Goal: Task Accomplishment & Management: Manage account settings

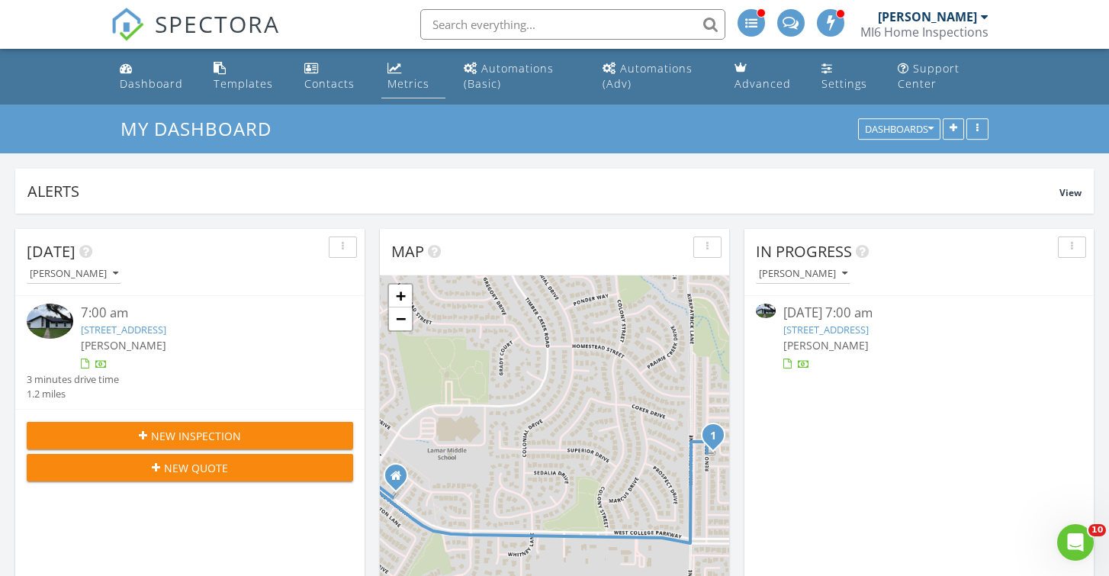
click at [407, 82] on div "Metrics" at bounding box center [409, 83] width 42 height 14
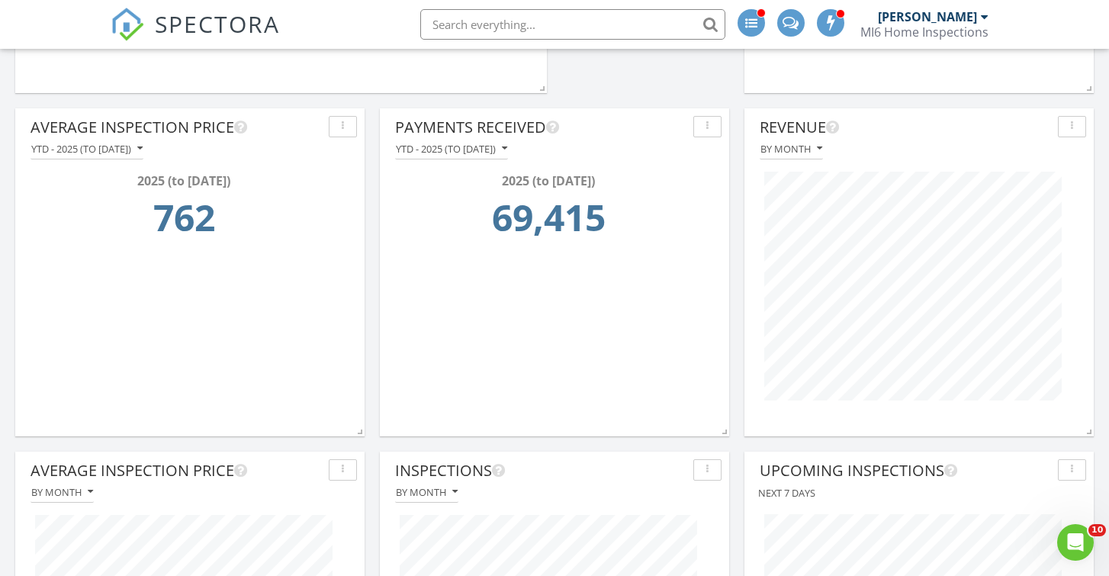
scroll to position [474, 0]
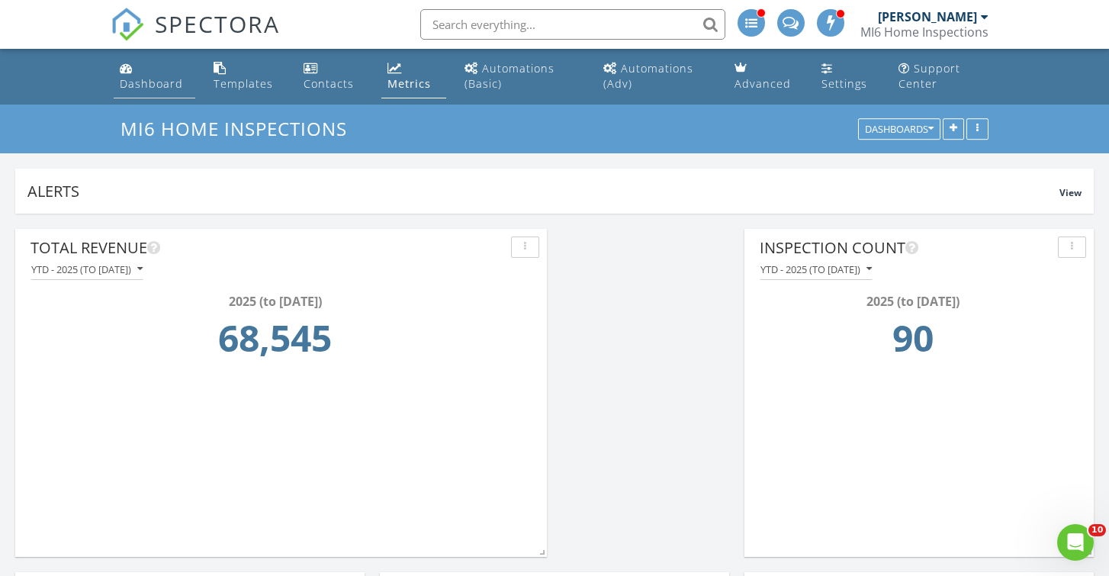
click at [153, 85] on div "Dashboard" at bounding box center [151, 83] width 63 height 14
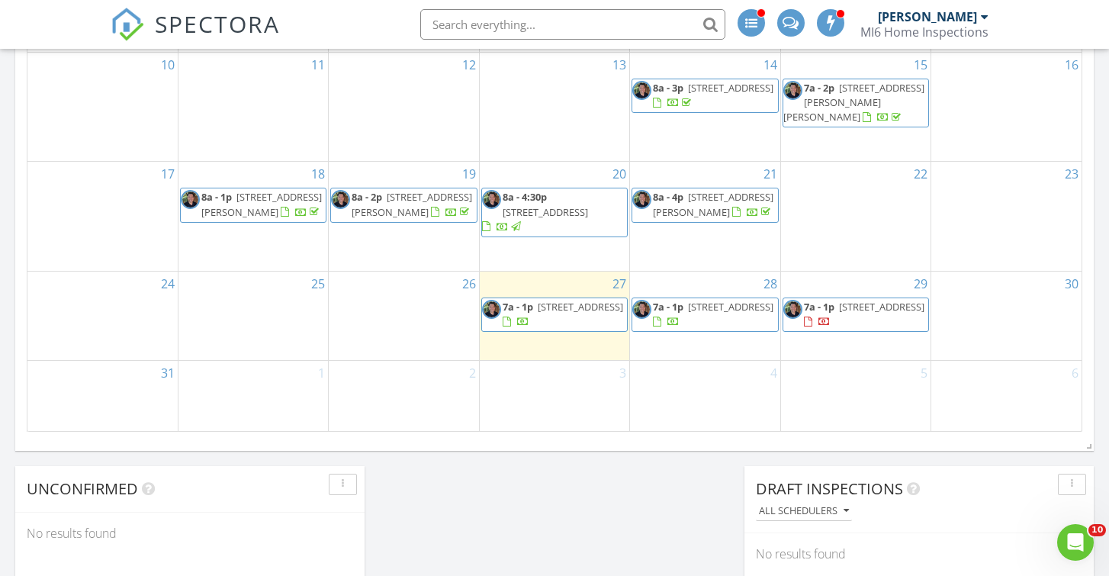
scroll to position [979, 0]
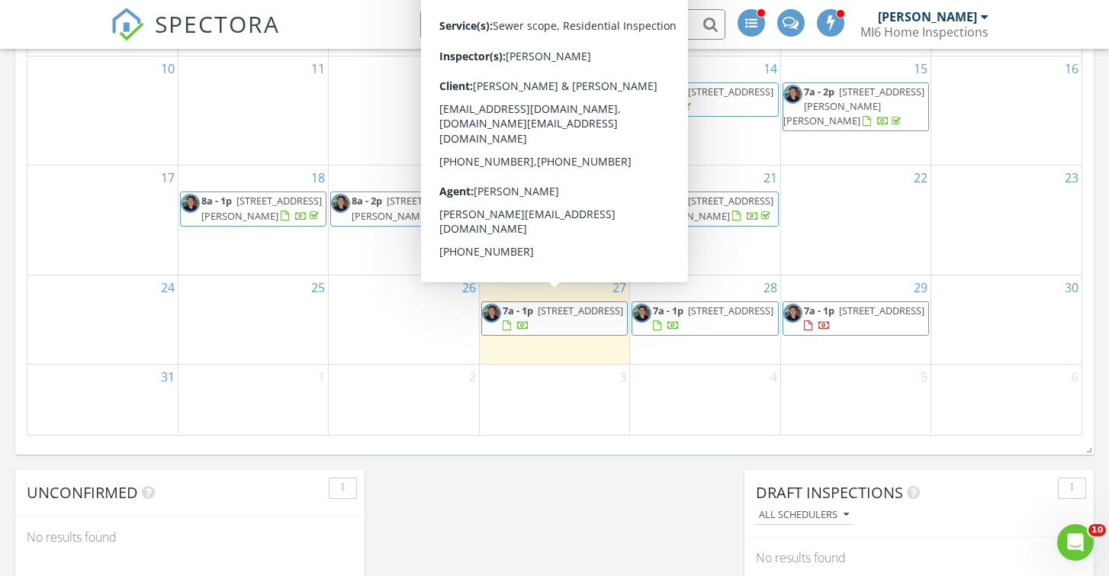
click at [511, 321] on div at bounding box center [507, 326] width 8 height 10
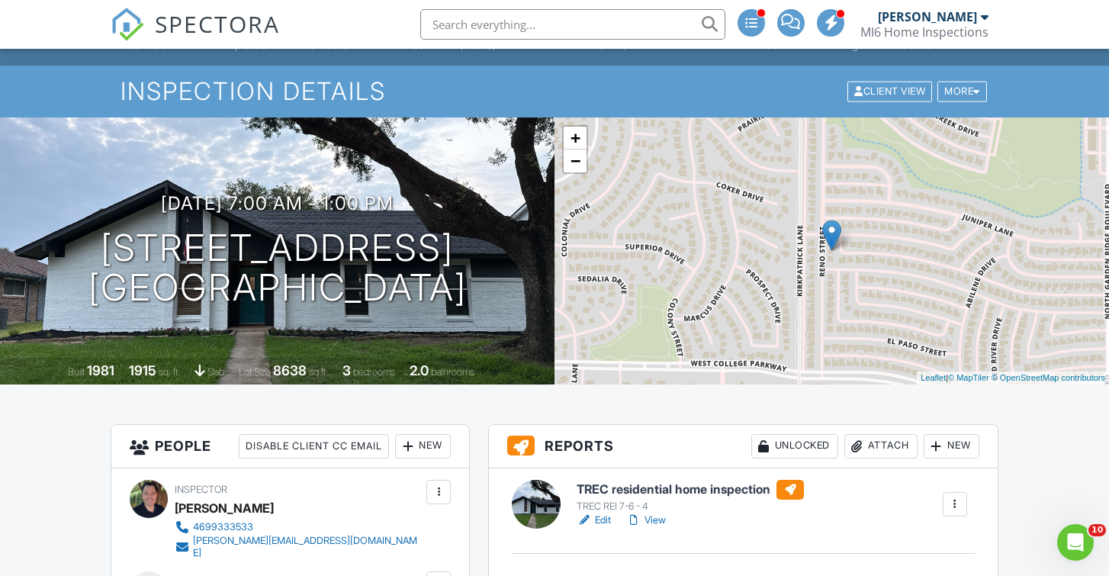
scroll to position [130, 0]
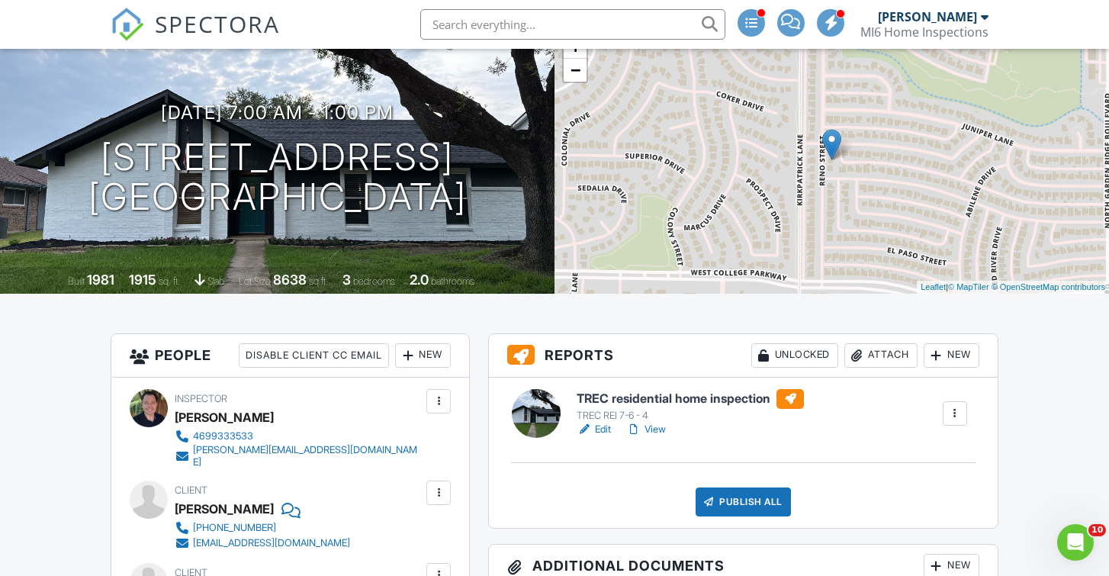
click at [658, 433] on link "View" at bounding box center [646, 429] width 40 height 15
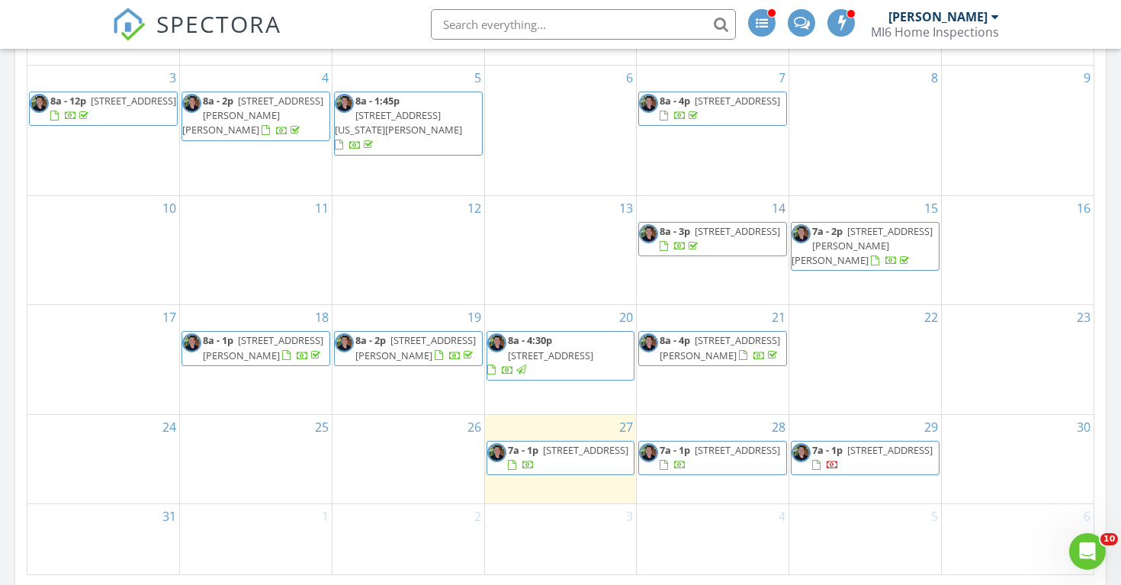
scroll to position [844, 0]
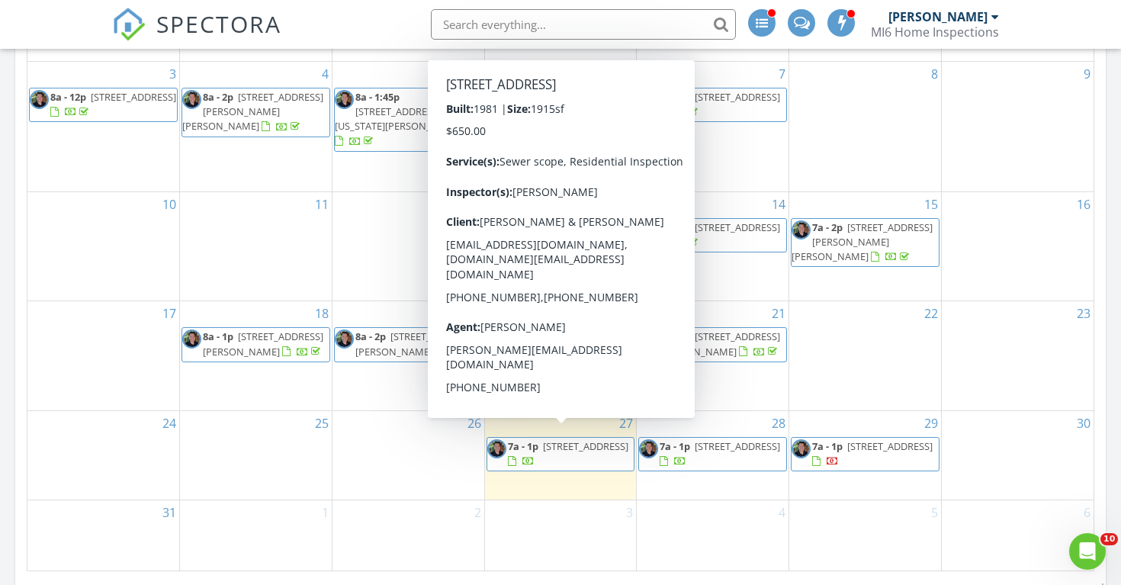
click at [535, 457] on div at bounding box center [529, 463] width 12 height 12
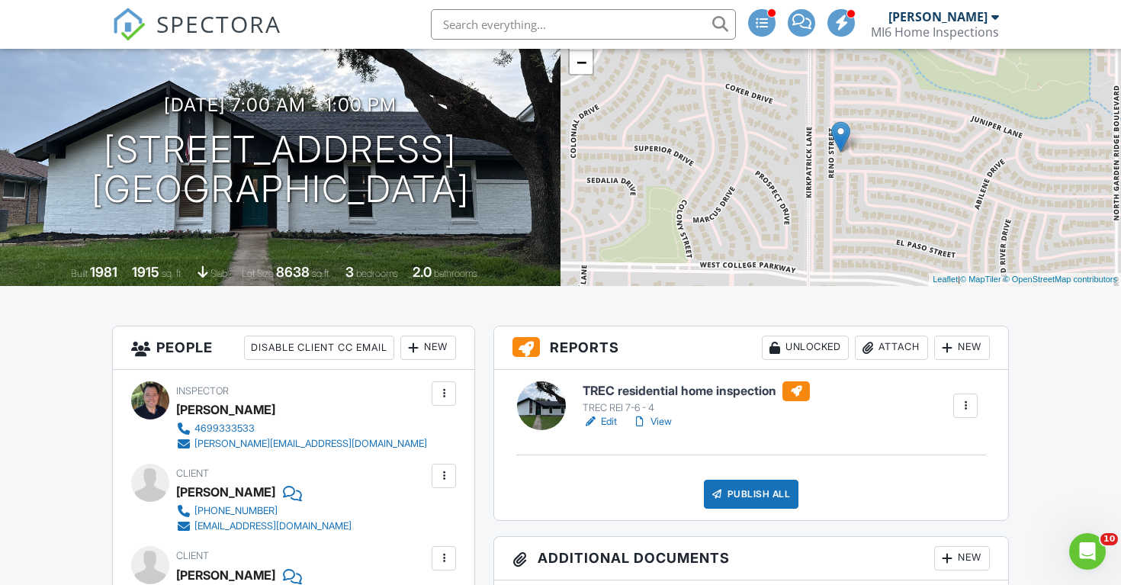
click at [611, 425] on link "Edit" at bounding box center [600, 421] width 34 height 15
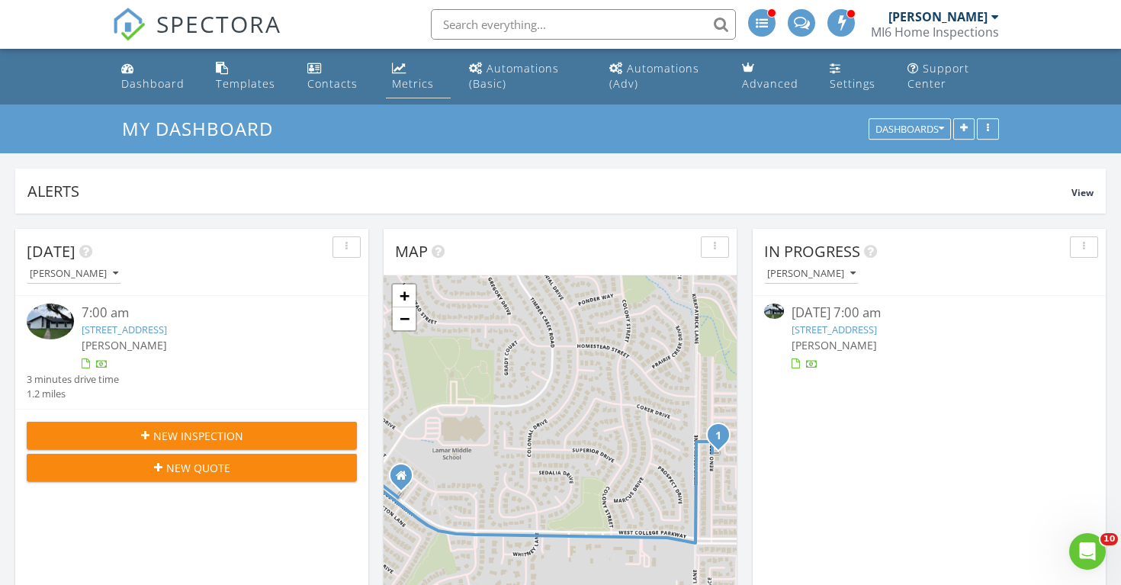
click at [412, 76] on div "Metrics" at bounding box center [413, 83] width 42 height 14
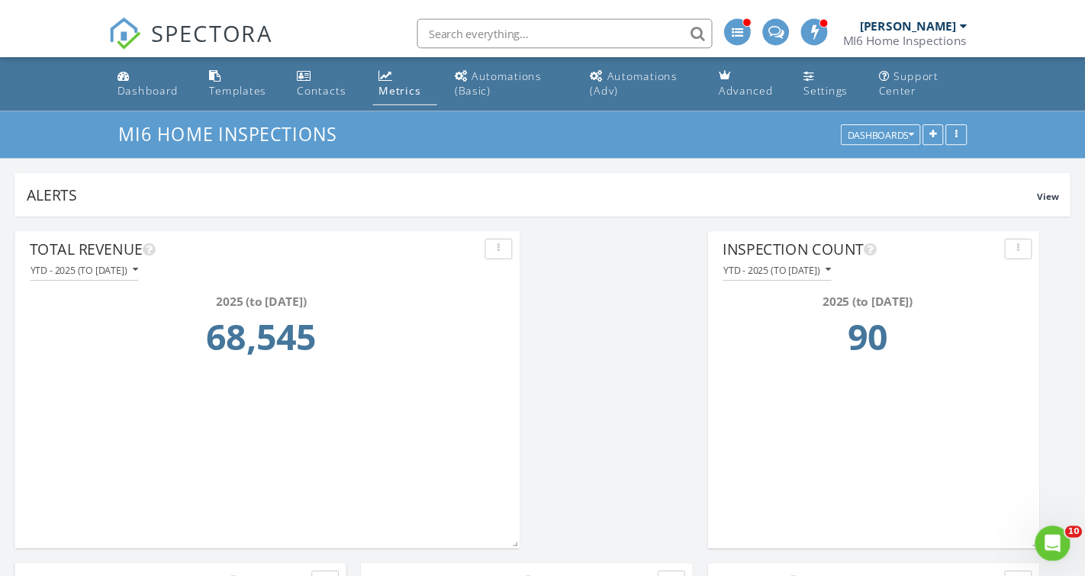
scroll to position [328, 341]
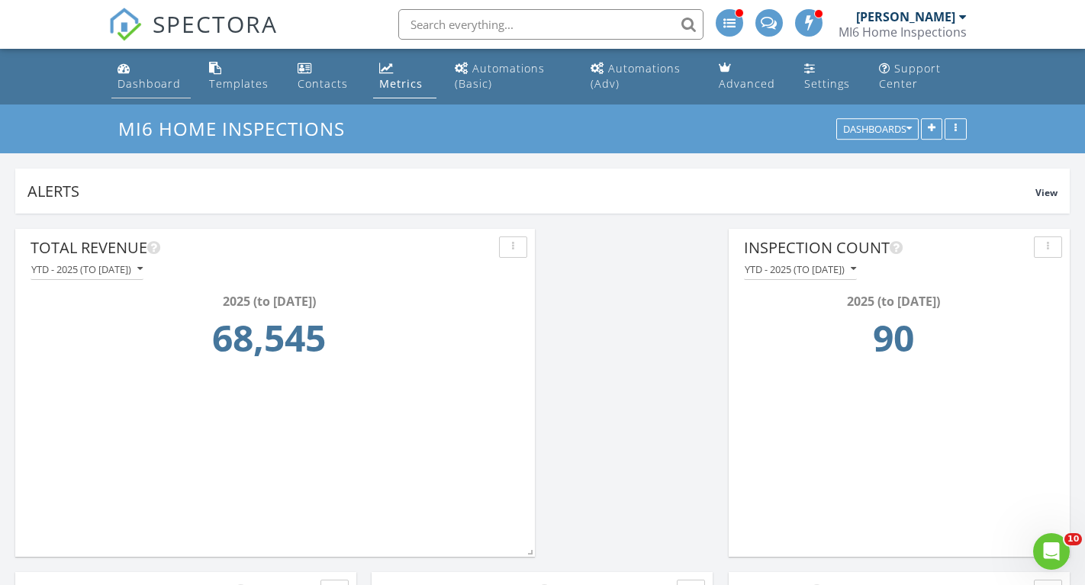
click at [138, 83] on div "Dashboard" at bounding box center [148, 83] width 63 height 14
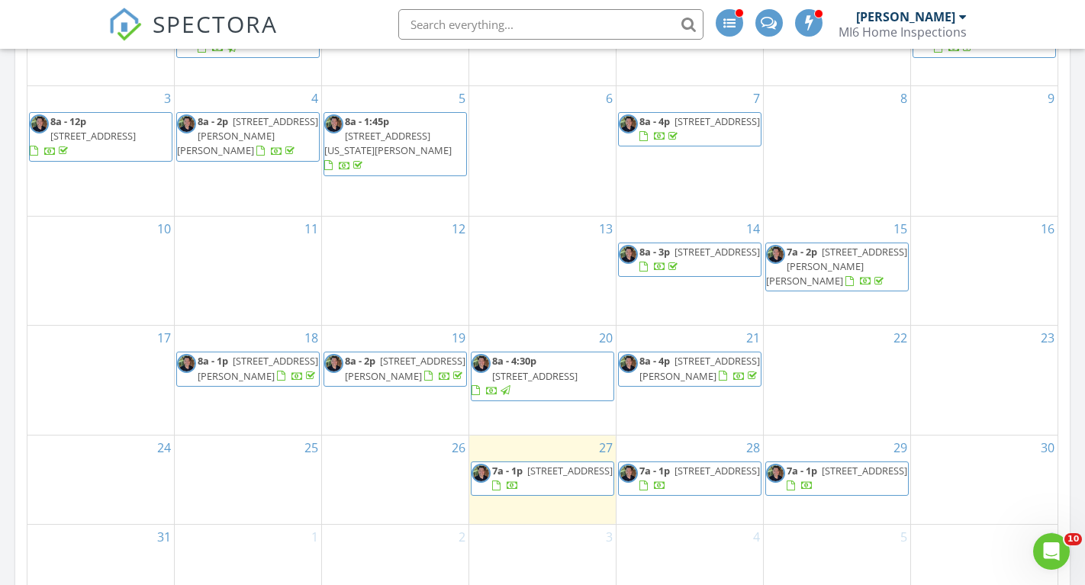
scroll to position [826, 0]
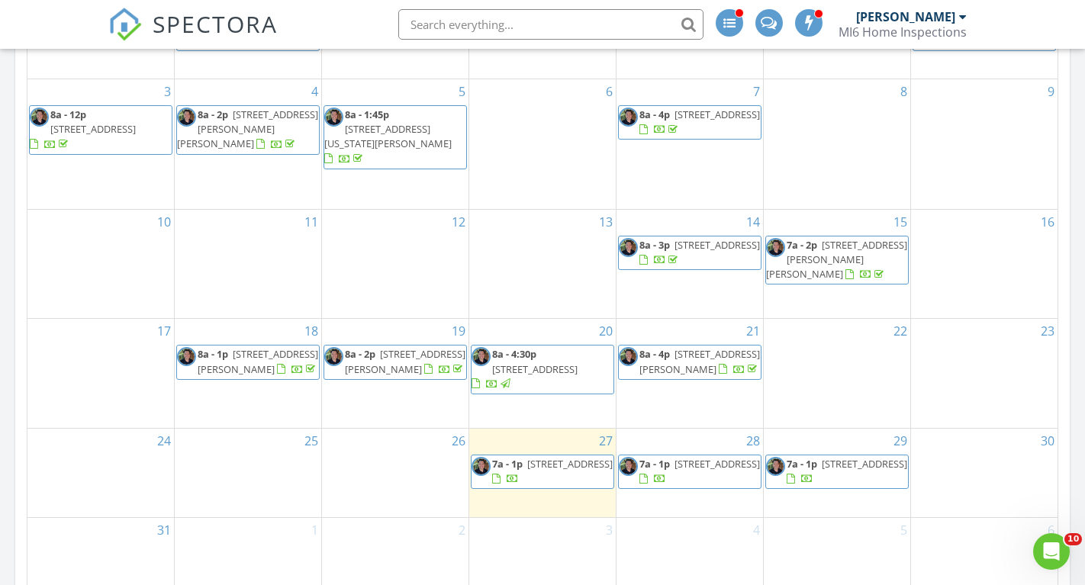
click at [559, 457] on span "709 Reno St, Lewisville 75077" at bounding box center [569, 464] width 85 height 14
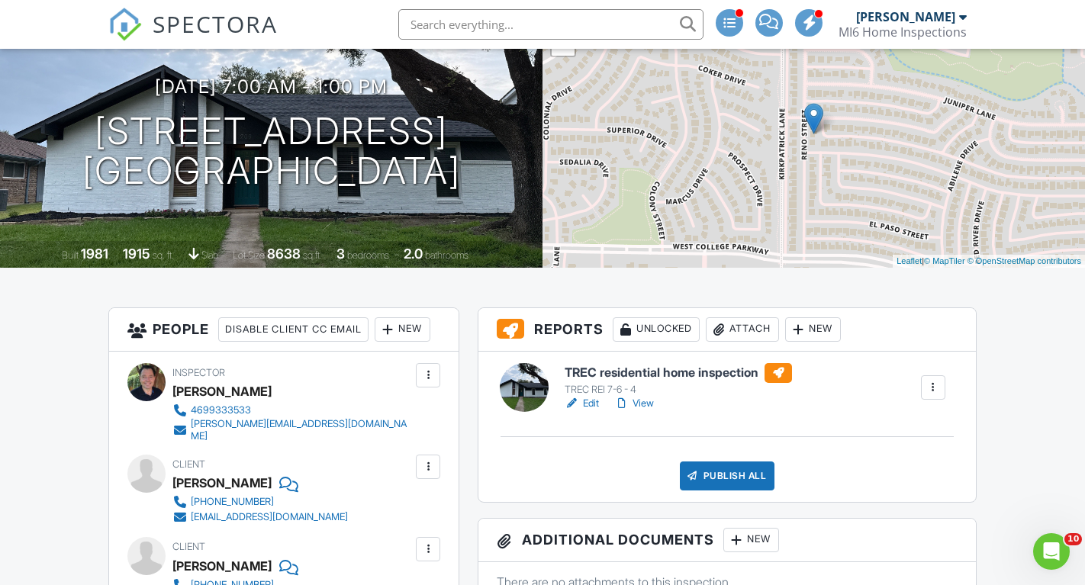
click at [640, 405] on link "View" at bounding box center [634, 403] width 40 height 15
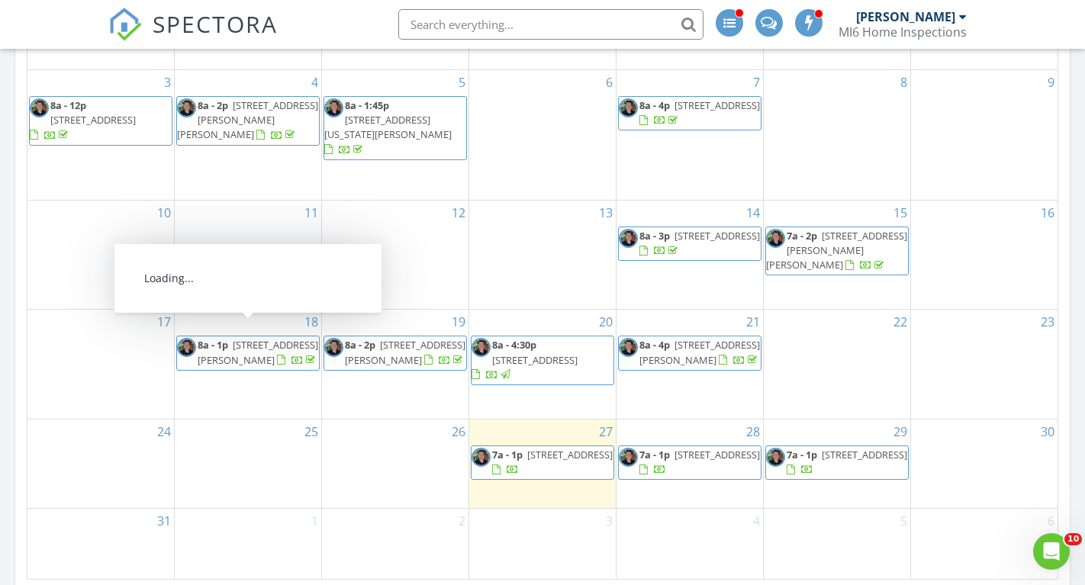
scroll to position [838, 0]
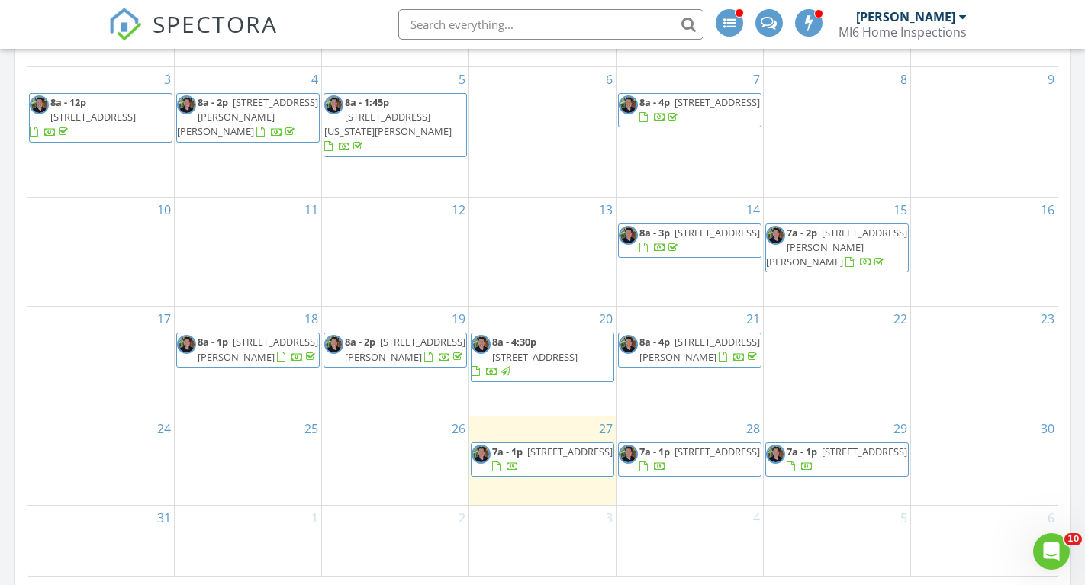
click at [562, 445] on span "709 Reno St, Lewisville 75077" at bounding box center [569, 452] width 85 height 14
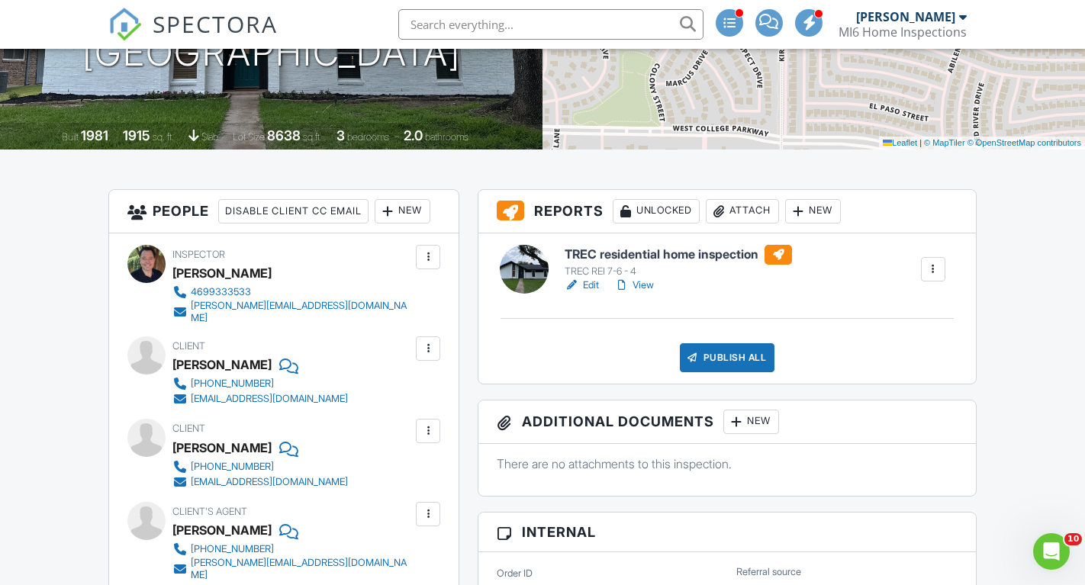
scroll to position [269, 0]
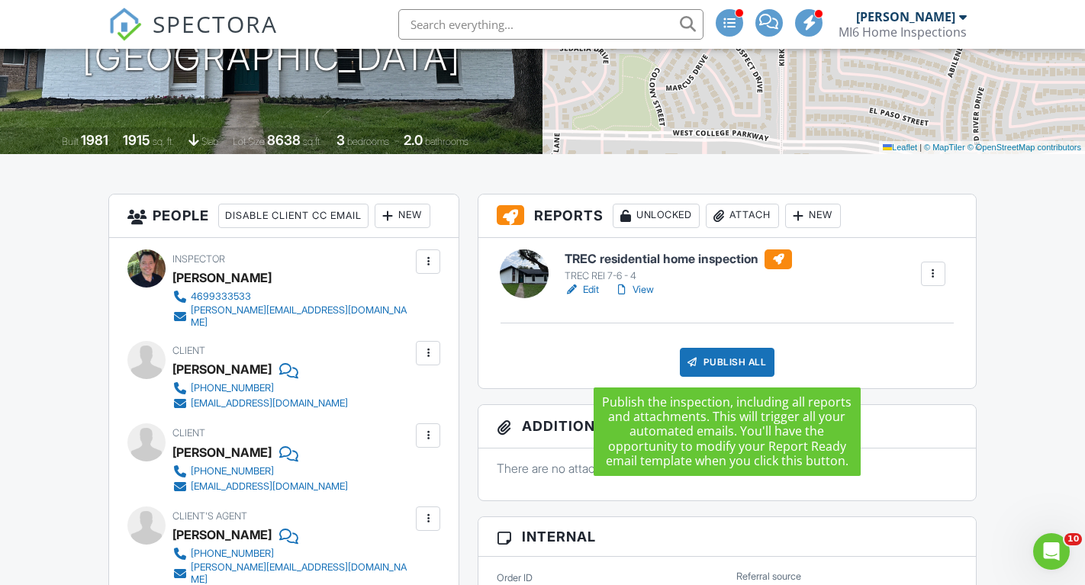
click at [719, 358] on div "Publish All" at bounding box center [727, 362] width 95 height 29
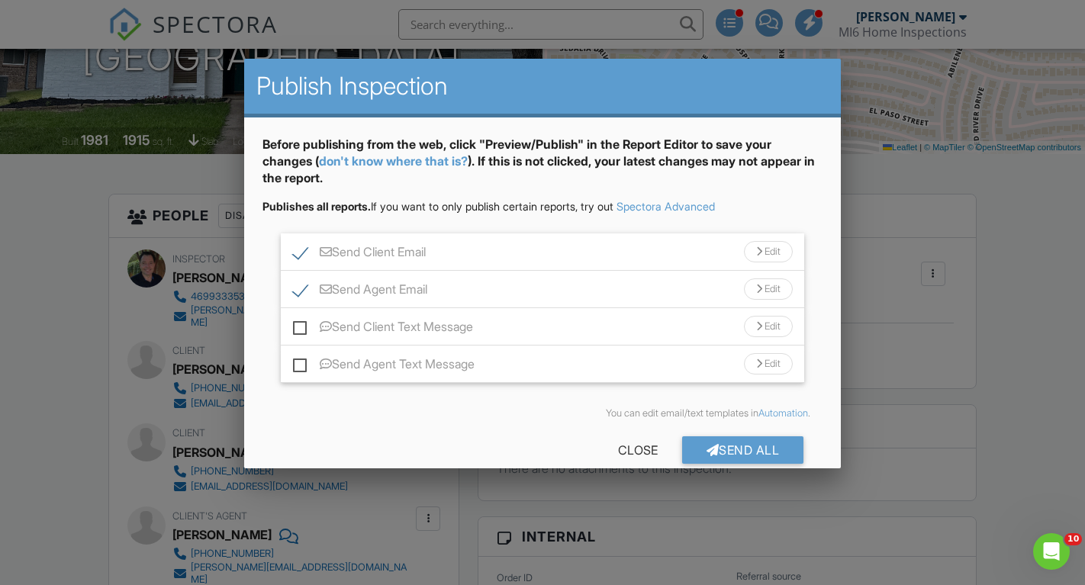
click at [295, 326] on label "Send Client Text Message" at bounding box center [383, 329] width 180 height 19
click at [295, 324] on input "Send Client Text Message" at bounding box center [298, 319] width 10 height 10
checkbox input "true"
click at [301, 365] on label "Send Agent Text Message" at bounding box center [384, 366] width 182 height 19
click at [301, 362] on input "Send Agent Text Message" at bounding box center [298, 357] width 10 height 10
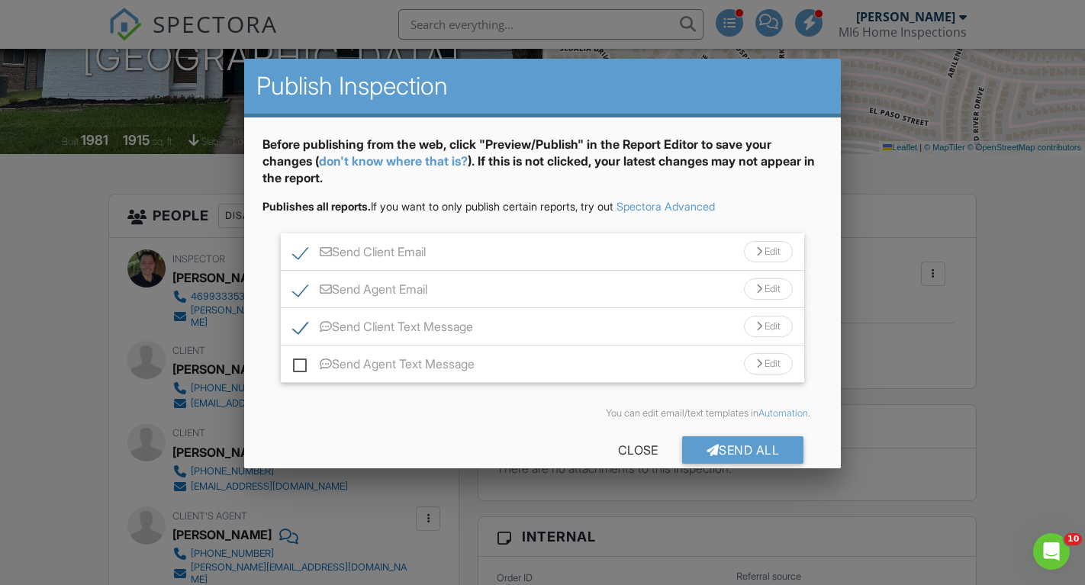
checkbox input "true"
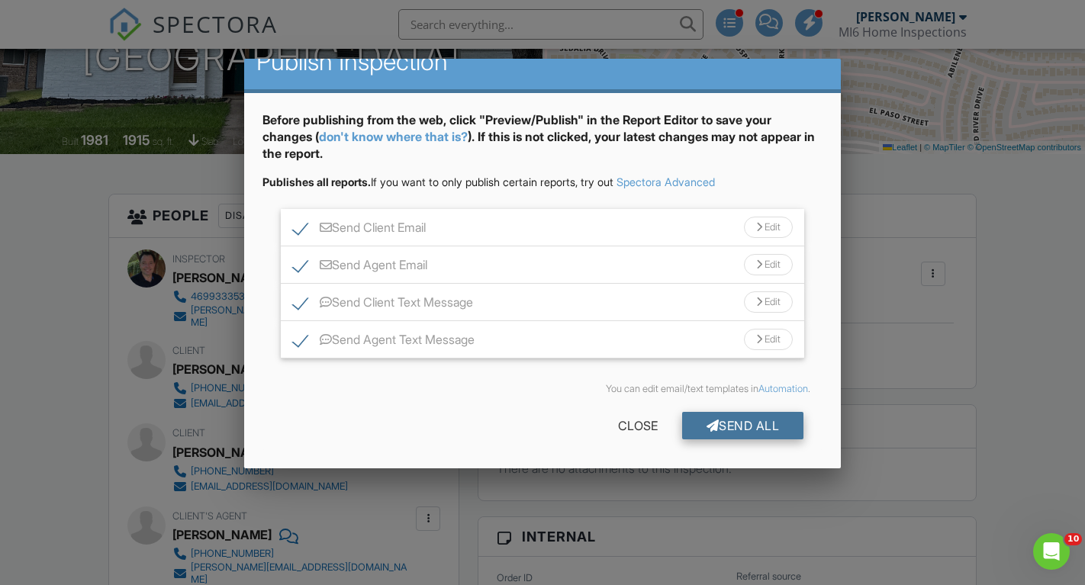
scroll to position [24, 0]
click at [742, 426] on div "Send All" at bounding box center [743, 426] width 122 height 27
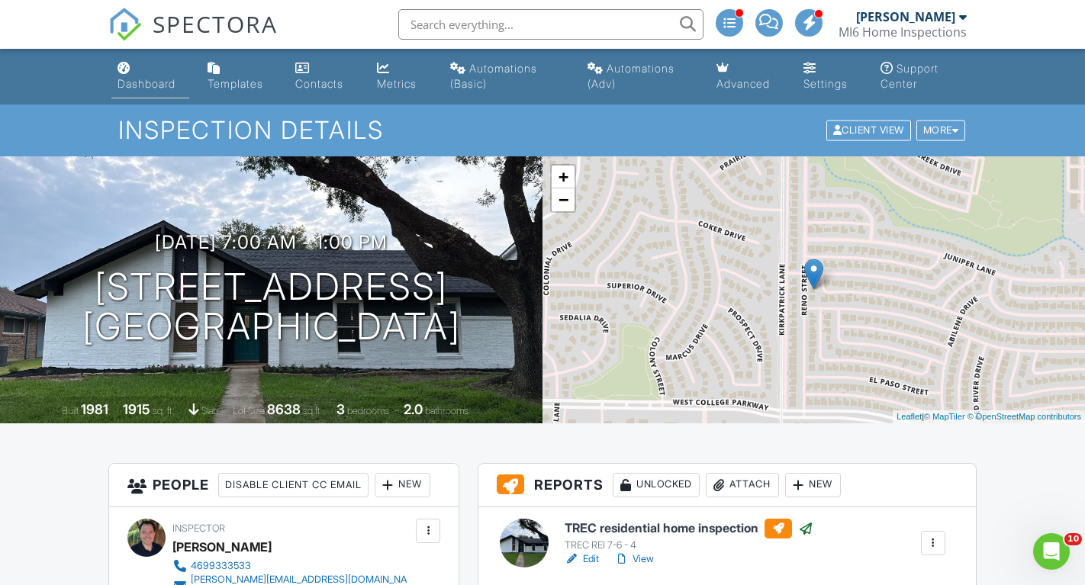
click at [140, 82] on div "Dashboard" at bounding box center [146, 83] width 58 height 13
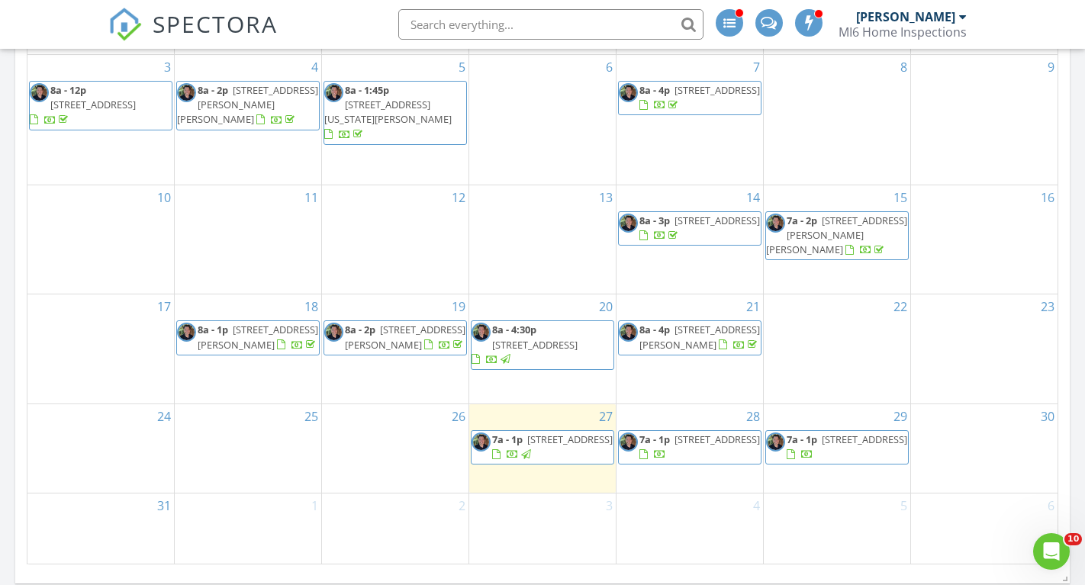
scroll to position [1005, 0]
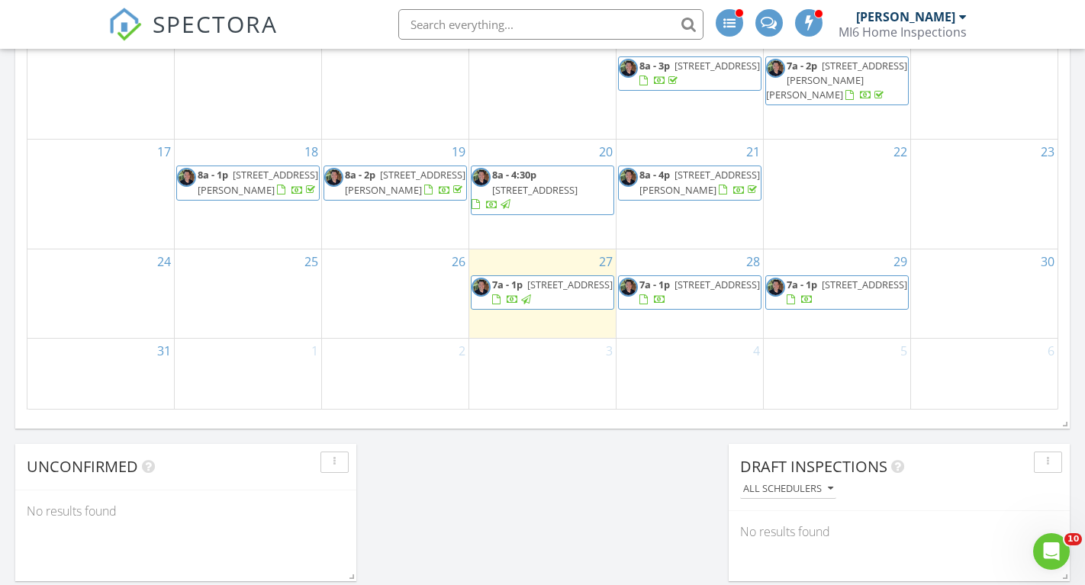
click at [695, 289] on span "7a - 1p [STREET_ADDRESS]" at bounding box center [690, 293] width 142 height 30
